Goal: Task Accomplishment & Management: Manage account settings

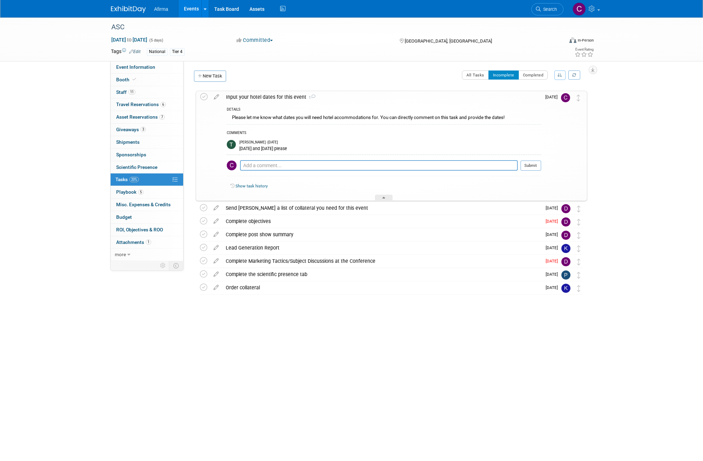
click at [311, 94] on icon at bounding box center [313, 96] width 5 height 4
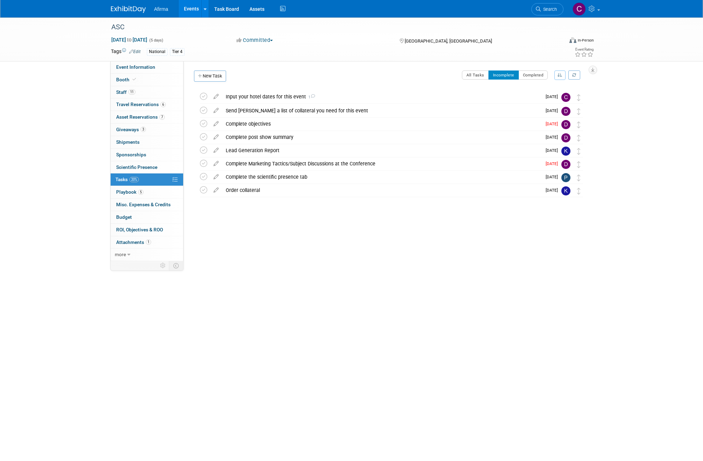
click at [311, 95] on icon at bounding box center [312, 96] width 5 height 4
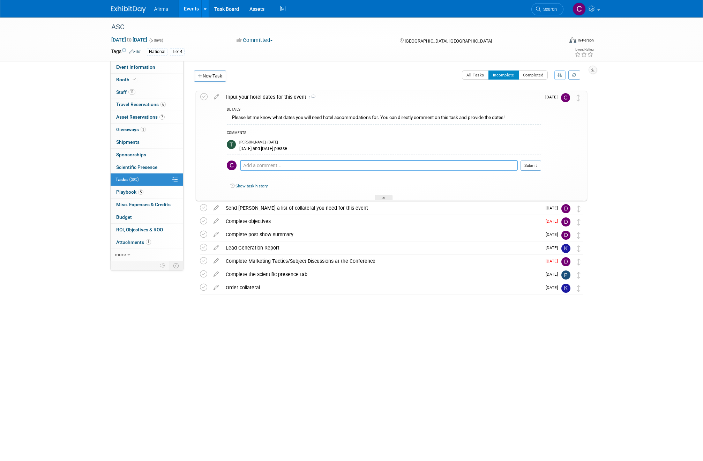
click at [306, 163] on textarea at bounding box center [379, 165] width 278 height 10
drag, startPoint x: 305, startPoint y: 165, endPoint x: 213, endPoint y: 166, distance: 92.0
click at [216, 166] on tr "Input your hotel dates for this event 1 DETAILS Please let me know what dates y…" at bounding box center [391, 145] width 382 height 109
type textarea "Thurs Nov 6th - Sun Nov 9th"
click at [204, 207] on icon at bounding box center [203, 207] width 7 height 7
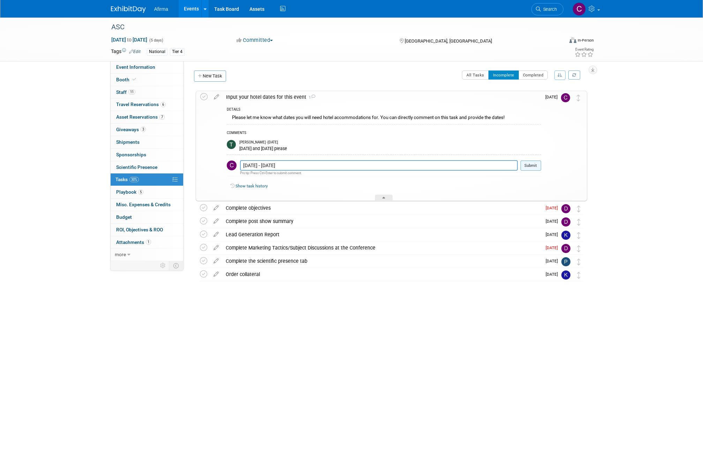
click at [527, 166] on button "Submit" at bounding box center [530, 165] width 21 height 10
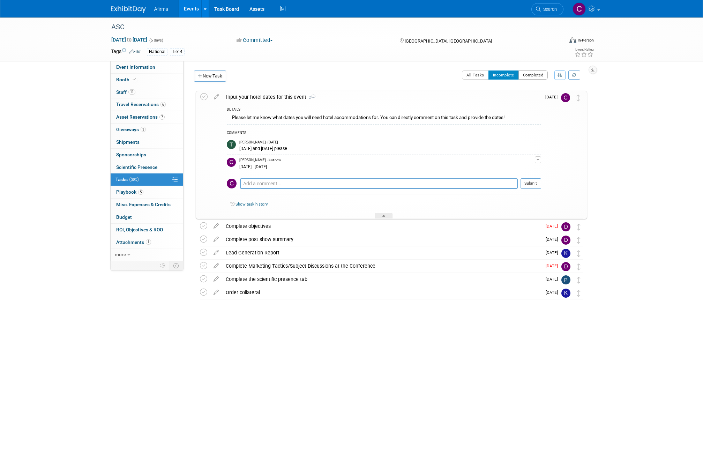
click at [534, 74] on button "Completed" at bounding box center [533, 74] width 30 height 9
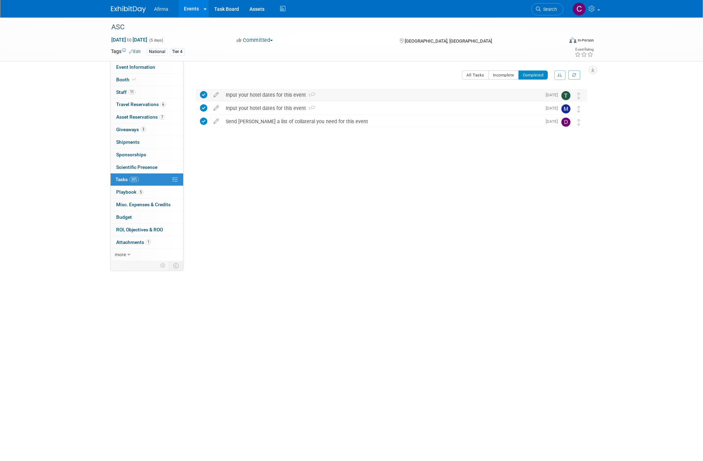
click at [204, 95] on icon at bounding box center [203, 94] width 7 height 7
click at [340, 110] on div "Send [PERSON_NAME] a list of collateral you need for this event" at bounding box center [381, 108] width 319 height 12
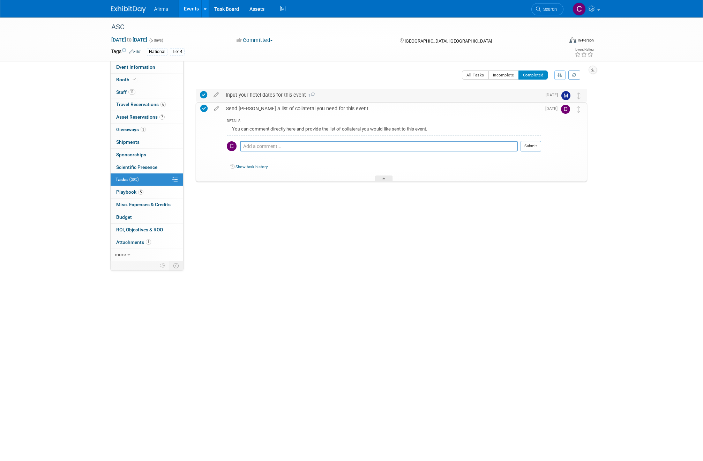
click at [327, 95] on div "Input your hotel dates for this event 1" at bounding box center [381, 95] width 319 height 12
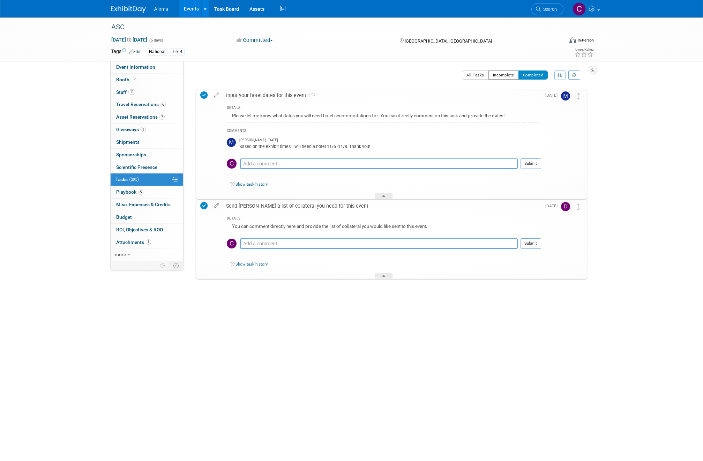
click at [493, 75] on button "Incomplete" at bounding box center [503, 74] width 30 height 9
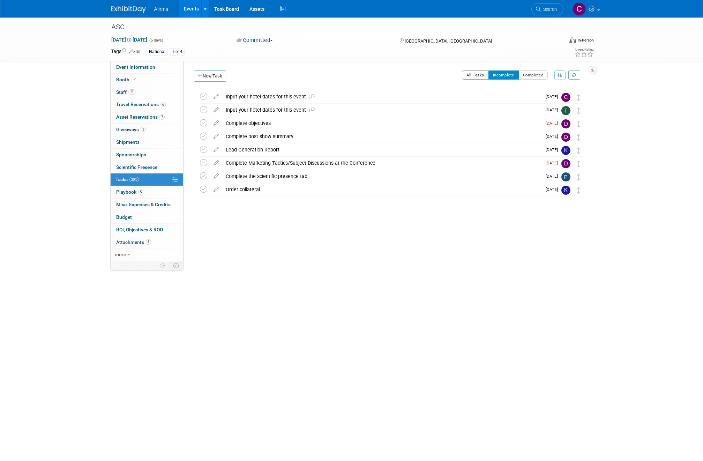
drag, startPoint x: 475, startPoint y: 76, endPoint x: 488, endPoint y: 108, distance: 34.8
click at [475, 77] on button "All Tasks" at bounding box center [475, 74] width 27 height 9
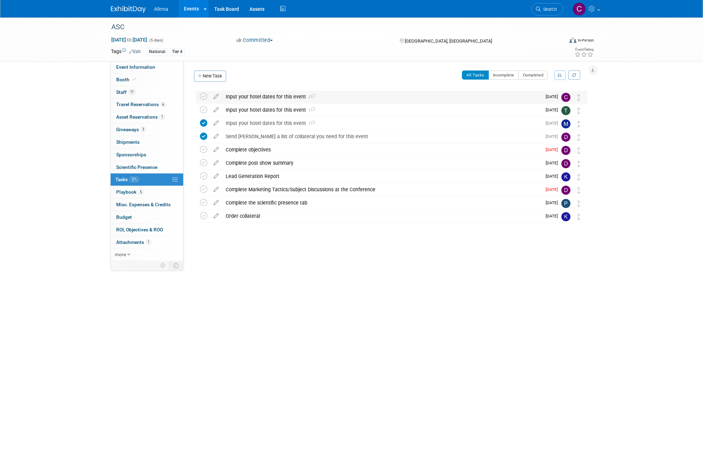
click at [282, 99] on div "Input your hotel dates for this event 2" at bounding box center [381, 97] width 319 height 12
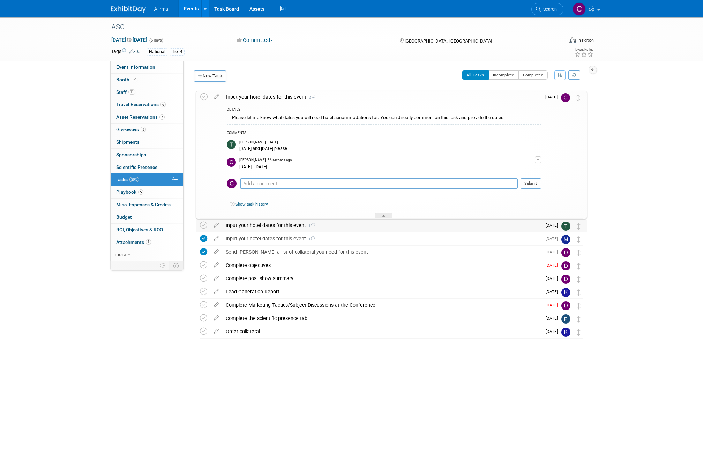
click at [282, 225] on div "Input your hotel dates for this event 1" at bounding box center [381, 225] width 319 height 12
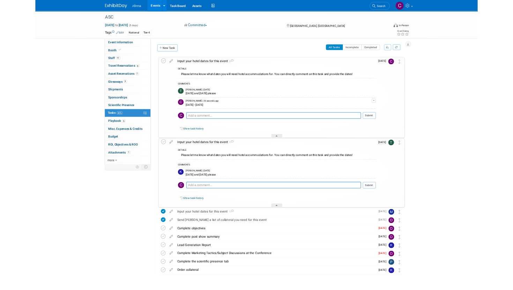
scroll to position [18, 0]
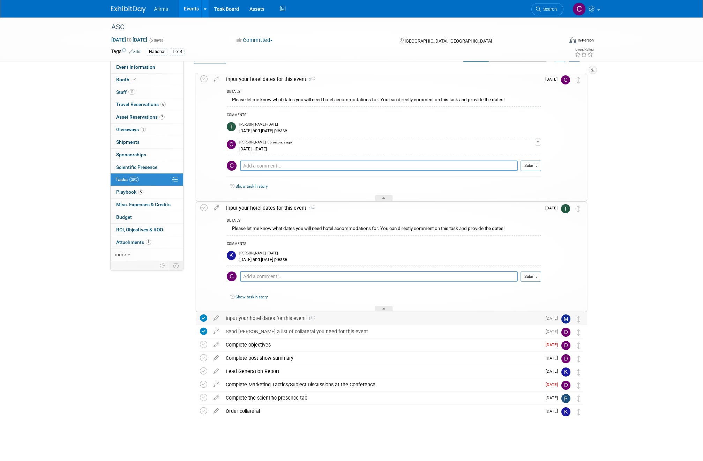
click at [286, 319] on div "Input your hotel dates for this event 1" at bounding box center [381, 318] width 319 height 12
